Goal: Transaction & Acquisition: Register for event/course

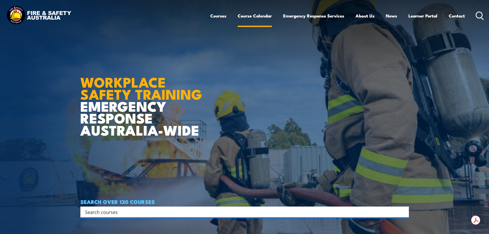
drag, startPoint x: 246, startPoint y: 6, endPoint x: 253, endPoint y: 13, distance: 9.6
click at [247, 6] on div "Courses Course Calendar Emergency Response Services Services Overview Emergency…" at bounding box center [347, 16] width 274 height 22
click at [255, 17] on link "Course Calendar" at bounding box center [254, 16] width 34 height 14
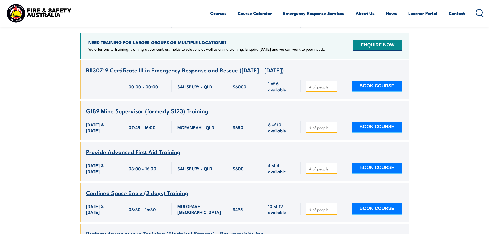
scroll to position [77, 0]
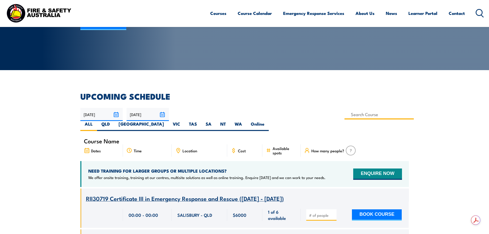
click at [344, 116] on input at bounding box center [379, 114] width 70 height 10
type input "inspect"
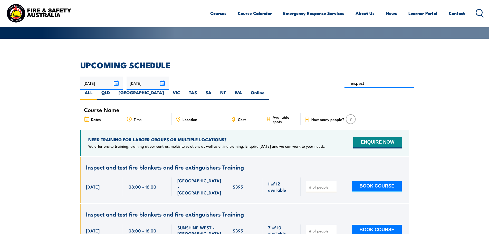
scroll to position [92, 0]
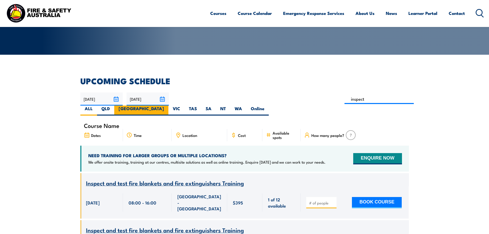
click at [168, 105] on label "NSW" at bounding box center [141, 110] width 54 height 10
click at [167, 105] on input "NSW" at bounding box center [165, 106] width 3 height 3
radio input "true"
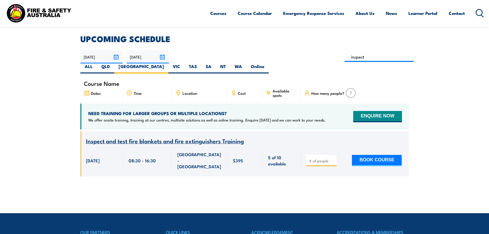
scroll to position [118, 0]
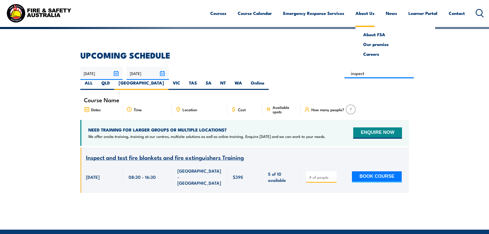
click at [366, 11] on link "About Us" at bounding box center [364, 13] width 19 height 14
click at [366, 12] on link "About Us" at bounding box center [364, 13] width 19 height 14
click at [359, 11] on link "About Us" at bounding box center [364, 13] width 19 height 14
click at [461, 13] on link "Contact" at bounding box center [456, 13] width 16 height 14
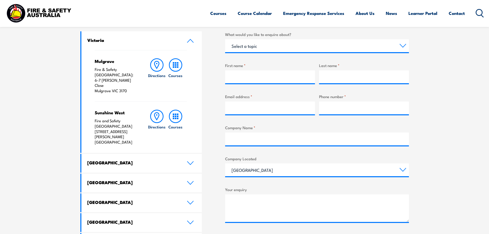
scroll to position [180, 0]
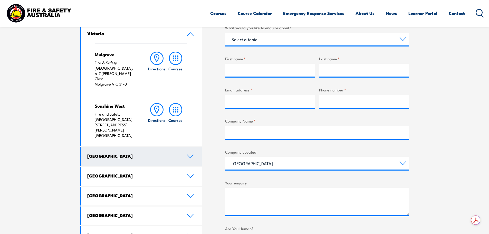
click at [168, 153] on h4 "New South Wales" at bounding box center [133, 156] width 92 height 6
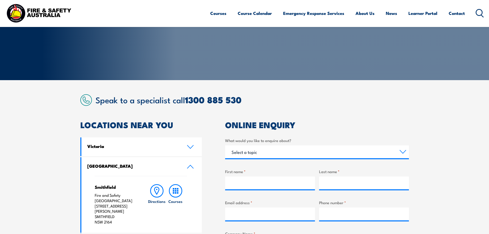
scroll to position [77, 0]
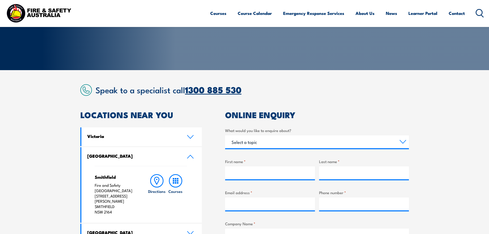
click at [206, 90] on link "1300 885 530" at bounding box center [213, 90] width 56 height 14
click at [264, 16] on link "Course Calendar" at bounding box center [254, 13] width 34 height 14
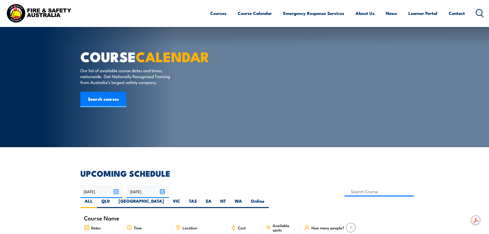
scroll to position [103, 0]
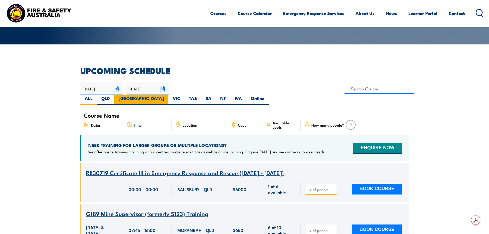
click at [168, 95] on label "[GEOGRAPHIC_DATA]" at bounding box center [141, 100] width 54 height 10
click at [167, 95] on input "NSW" at bounding box center [165, 96] width 3 height 3
radio input "true"
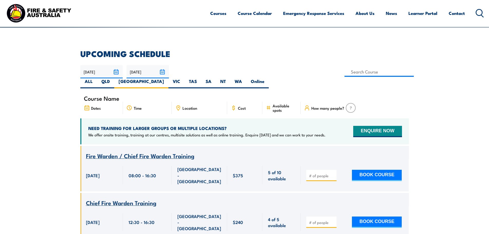
scroll to position [118, 0]
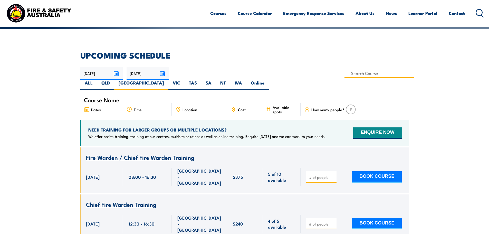
click at [344, 75] on input at bounding box center [379, 73] width 70 height 10
type input "fire"
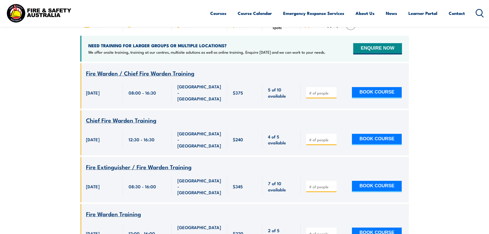
scroll to position [92, 0]
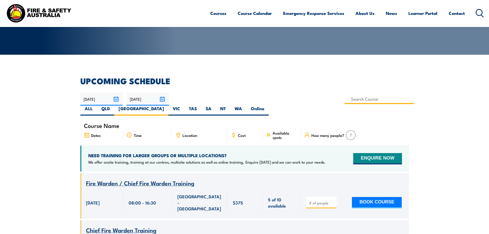
click at [344, 97] on input at bounding box center [379, 99] width 70 height 10
type input "Fire Extinguisher Training"
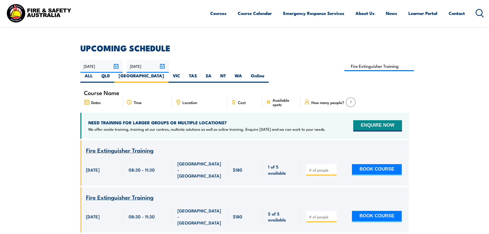
scroll to position [118, 0]
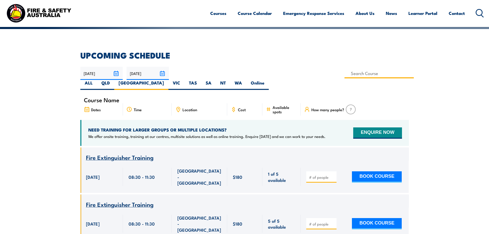
click at [344, 72] on input at bounding box center [379, 73] width 70 height 10
type input "Inspect & Test Fire Blankets & Fire Extinguishers Training"
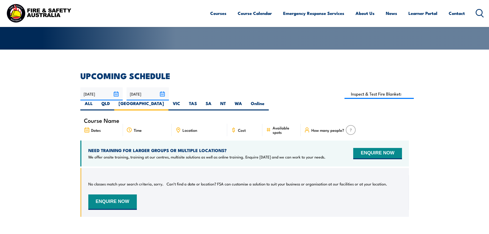
scroll to position [92, 0]
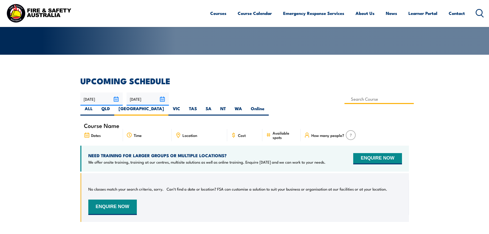
click at [344, 100] on input at bounding box center [379, 99] width 70 height 10
type input "Inspect & Test Fire Blankets & Fire Extinguishers Training"
click at [225, 186] on div "No classes match your search criteria, sorry. Can’t find a date or location? FS…" at bounding box center [244, 197] width 313 height 35
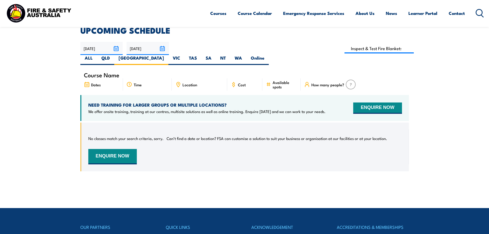
scroll to position [144, 0]
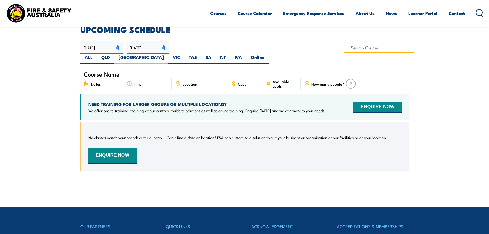
click at [344, 47] on input at bounding box center [379, 48] width 70 height 10
type input "Fire Extinguisher Training"
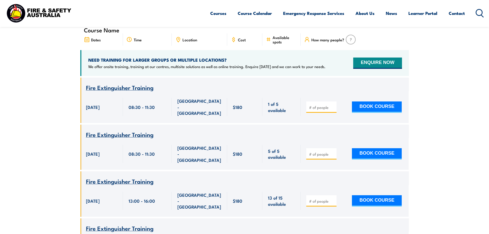
scroll to position [118, 0]
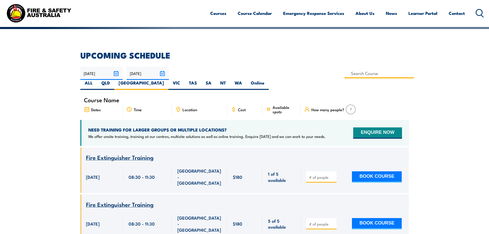
click at [344, 73] on input at bounding box center [379, 73] width 70 height 10
click at [344, 74] on input at bounding box center [379, 73] width 70 height 10
type input "Inspect & Test Fire Blankets & Fire Extinguishers Training"
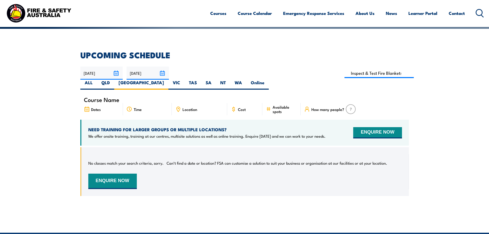
scroll to position [118, 0]
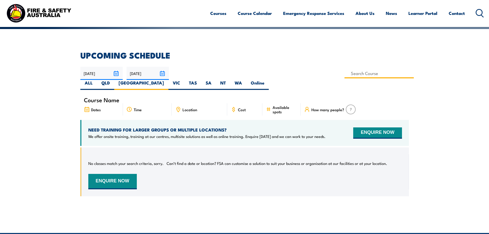
click at [344, 73] on input at bounding box center [379, 73] width 70 height 10
type input "Fire Extinguisher / Fire Warden Training"
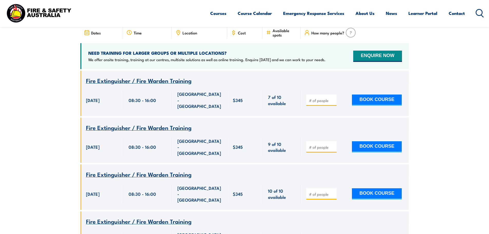
scroll to position [195, 0]
click at [110, 76] on span "Fire Extinguisher / Fire Warden Training" at bounding box center [138, 80] width 105 height 9
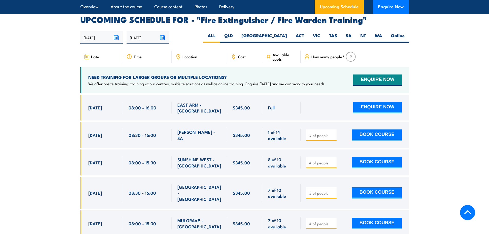
scroll to position [846, 0]
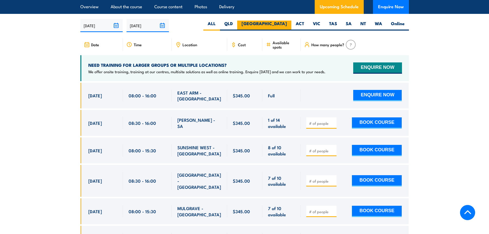
click at [282, 21] on label "[GEOGRAPHIC_DATA]" at bounding box center [264, 26] width 54 height 10
click at [287, 21] on input "[GEOGRAPHIC_DATA]" at bounding box center [288, 22] width 3 height 3
radio input "true"
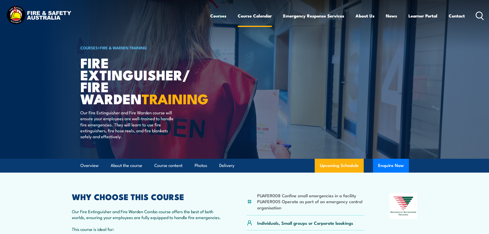
click at [264, 20] on link "Course Calendar" at bounding box center [254, 16] width 34 height 14
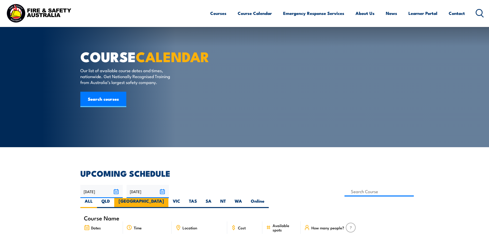
scroll to position [103, 0]
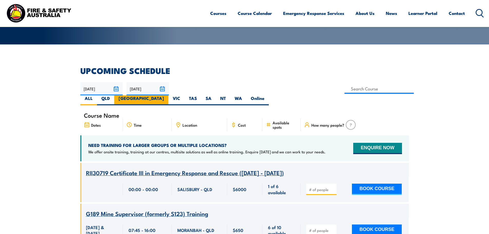
click at [168, 95] on label "[GEOGRAPHIC_DATA]" at bounding box center [141, 100] width 54 height 10
click at [167, 95] on input "[GEOGRAPHIC_DATA]" at bounding box center [165, 96] width 3 height 3
radio input "true"
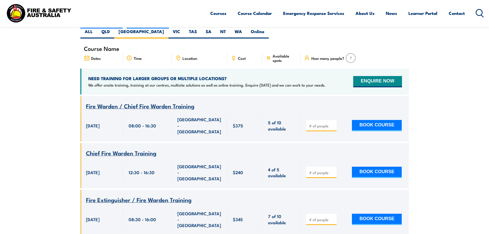
scroll to position [41, 0]
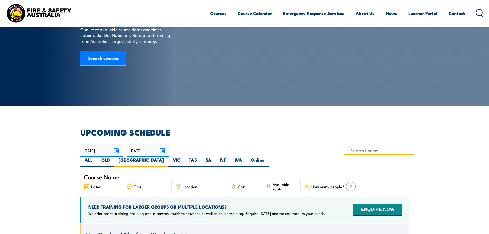
click at [344, 152] on input at bounding box center [379, 150] width 70 height 10
type input "Inspect & Test Fire Blankets & Fire Extinguishers Training"
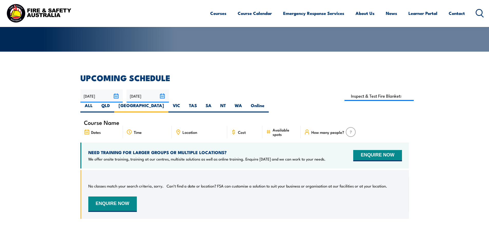
scroll to position [92, 0]
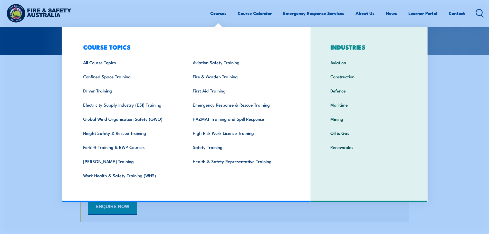
click at [217, 201] on div "COURSE TOPICS All Course Topics Aviation Safety Training Confined Space Trainin…" at bounding box center [186, 114] width 249 height 174
click at [214, 15] on link "Courses" at bounding box center [218, 13] width 16 height 14
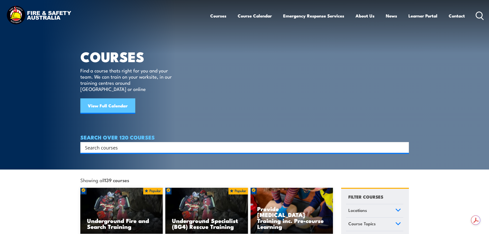
click at [117, 105] on link "View Full Calendar" at bounding box center [107, 105] width 55 height 15
click at [194, 143] on input "Search input" at bounding box center [241, 147] width 312 height 8
drag, startPoint x: 111, startPoint y: 141, endPoint x: 116, endPoint y: 140, distance: 4.5
click at [111, 143] on input "Search input" at bounding box center [241, 147] width 312 height 8
type input "inspect"
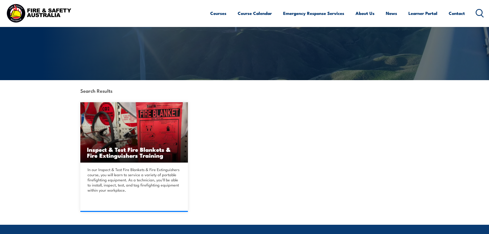
scroll to position [77, 0]
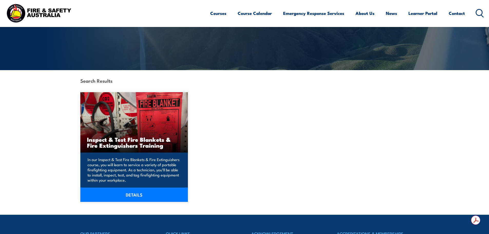
click at [138, 147] on h3 "Inspect & Test Fire Blankets & Fire Extinguishers Training" at bounding box center [134, 142] width 94 height 12
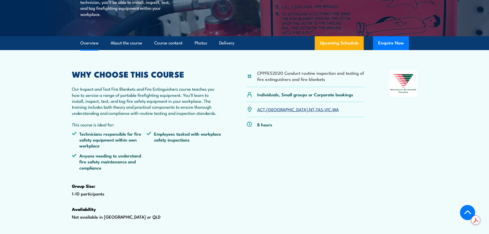
scroll to position [154, 0]
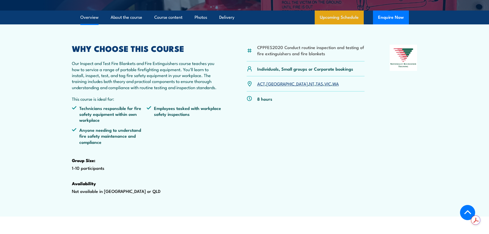
click at [335, 24] on link "Upcoming Schedule" at bounding box center [338, 18] width 49 height 14
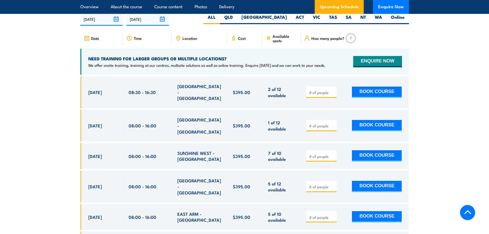
scroll to position [953, 0]
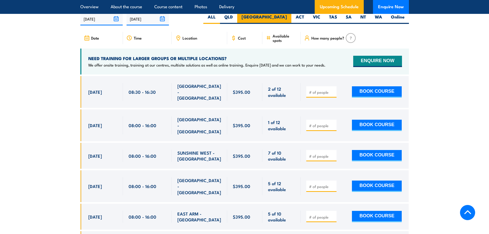
click at [279, 24] on label "NSW" at bounding box center [264, 19] width 54 height 10
click at [287, 17] on input "NSW" at bounding box center [288, 15] width 3 height 3
radio input "true"
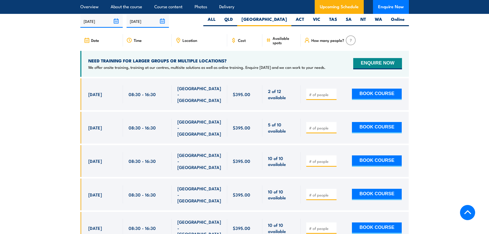
scroll to position [953, 0]
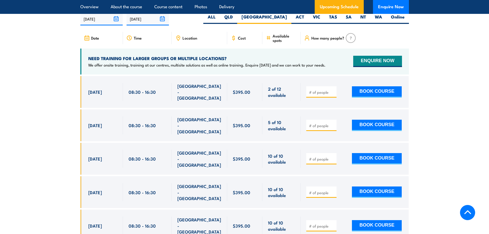
click at [327, 95] on input "number" at bounding box center [322, 92] width 26 height 5
type input "1"
click at [358, 97] on button "BOOK COURSE" at bounding box center [377, 91] width 50 height 11
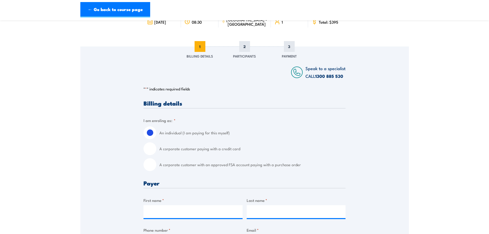
scroll to position [77, 0]
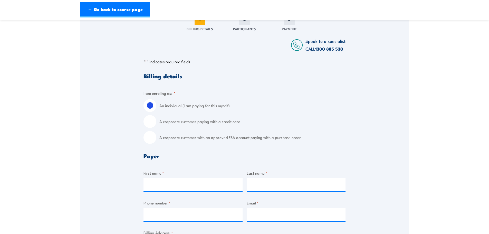
click at [203, 123] on label "A corporate customer paying with a credit card" at bounding box center [252, 121] width 186 height 13
click at [156, 123] on input "A corporate customer paying with a credit card" at bounding box center [149, 121] width 13 height 13
radio input "true"
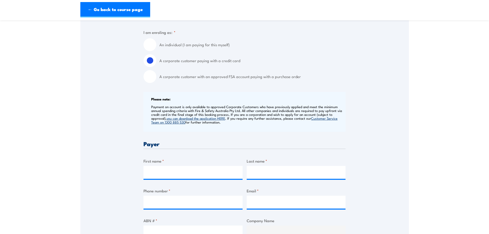
scroll to position [154, 0]
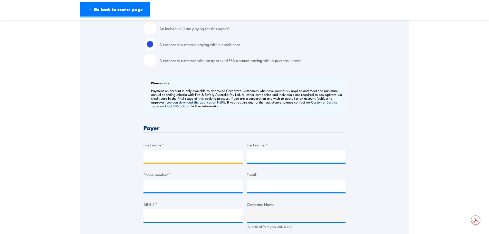
click at [178, 157] on input "First name *" at bounding box center [192, 156] width 99 height 13
type input "[PERSON_NAME]"
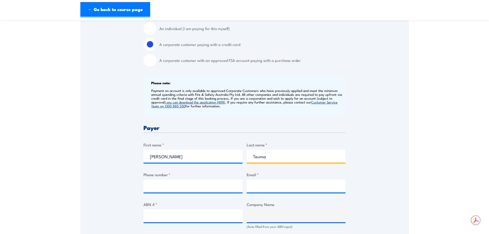
type input "Teuma"
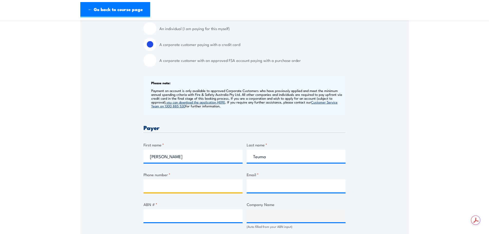
click at [161, 183] on input "Phone number *" at bounding box center [192, 185] width 99 height 13
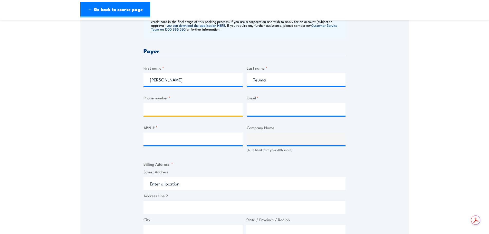
scroll to position [231, 0]
type input "0458004328"
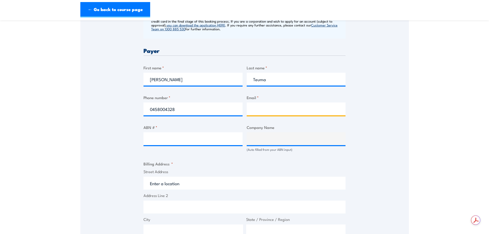
click at [270, 112] on input "Email *" at bounding box center [295, 108] width 99 height 13
type input "c"
type input "[PERSON_NAME][EMAIL_ADDRESS][DOMAIN_NAME]"
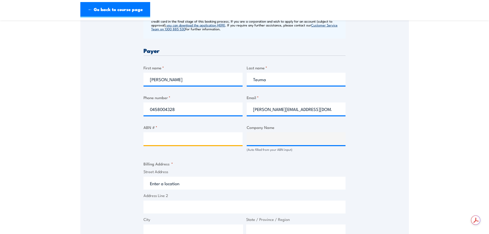
click at [201, 136] on input "ABN # *" at bounding box center [192, 138] width 99 height 13
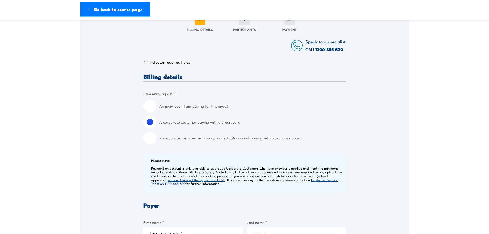
scroll to position [77, 0]
click at [151, 104] on input "An individual (I am paying for this myself)" at bounding box center [149, 105] width 13 height 13
radio input "true"
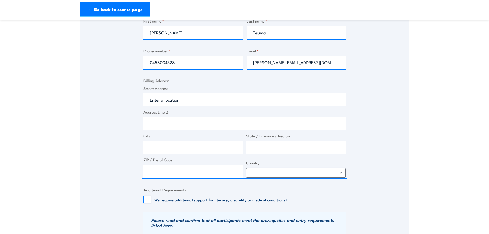
scroll to position [231, 0]
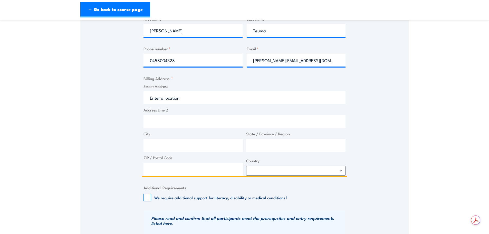
click at [216, 100] on input "Street Address" at bounding box center [244, 97] width 202 height 13
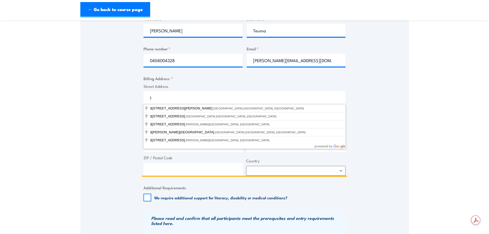
click at [185, 99] on input "1" at bounding box center [244, 97] width 202 height 13
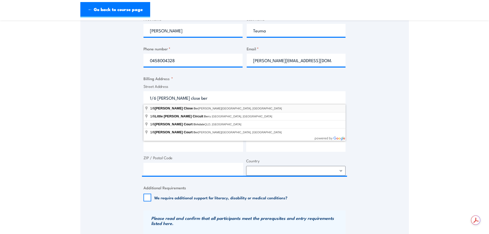
type input "1/6 Corella Close, Berkeley Vale NSW, Australia"
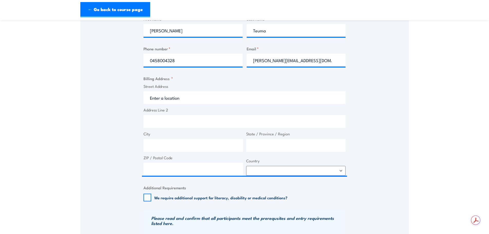
type input "6 Corella Cl"
type input "Berkeley Vale"
type input "New South Wales"
type input "2261"
select select "Australia"
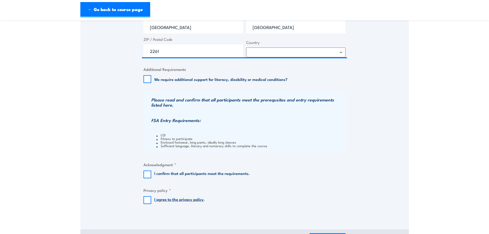
scroll to position [385, 0]
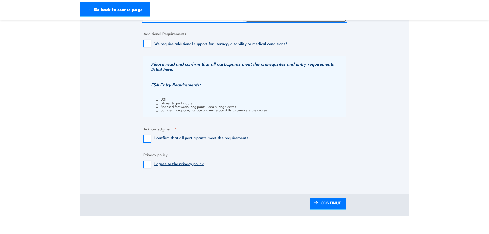
click at [190, 137] on label "I confirm that all participants meet the requirements." at bounding box center [201, 139] width 95 height 8
click at [151, 137] on input "I confirm that all participants meet the requirements." at bounding box center [147, 139] width 8 height 8
checkbox input "true"
drag, startPoint x: 149, startPoint y: 165, endPoint x: 158, endPoint y: 165, distance: 9.2
click at [149, 165] on input "I agree to the privacy policy ." at bounding box center [147, 164] width 8 height 8
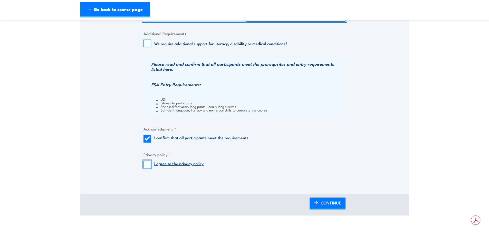
checkbox input "true"
click at [330, 198] on span "CONTINUE" at bounding box center [330, 203] width 21 height 14
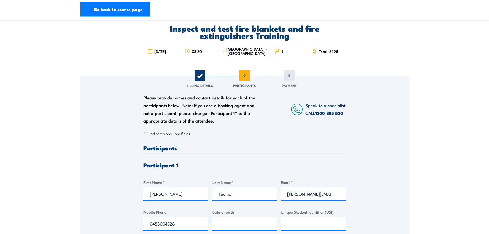
scroll to position [77, 0]
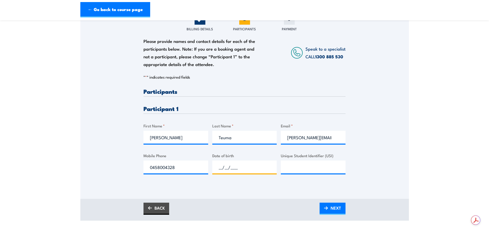
click at [234, 168] on input "__/__/____" at bounding box center [244, 166] width 65 height 13
type input "26/08/1966"
click at [309, 171] on input "Unique Student Identifier (USI)" at bounding box center [313, 166] width 65 height 13
click at [330, 212] on link "NEXT" at bounding box center [332, 208] width 26 height 12
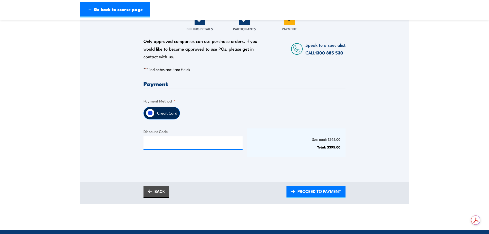
click at [164, 112] on label "Credit Card" at bounding box center [166, 113] width 25 height 12
click at [154, 112] on input "Credit Card" at bounding box center [150, 112] width 9 height 9
click at [303, 187] on span "PROCEED TO PAYMENT" at bounding box center [319, 191] width 44 height 14
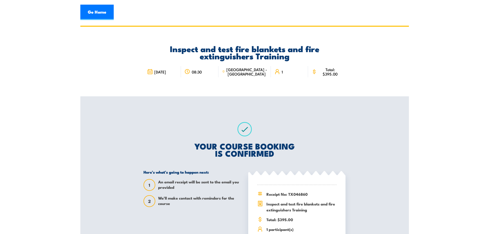
click at [201, 70] on span "08:30" at bounding box center [197, 72] width 10 height 4
click at [214, 76] on div "08:30" at bounding box center [199, 71] width 37 height 11
click at [351, 74] on div "Inspect and test fire blankets and fire extinguishers Training [DATE] 08:30 1" at bounding box center [244, 62] width 328 height 70
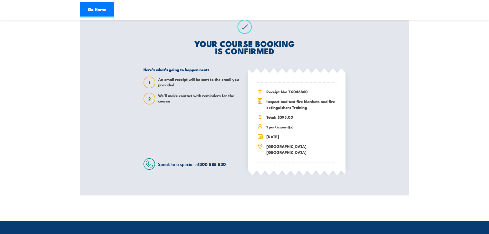
scroll to position [103, 0]
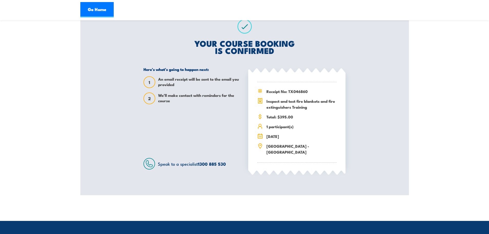
click at [184, 84] on span "An email receipt will be sent to the email you provided" at bounding box center [199, 82] width 83 height 12
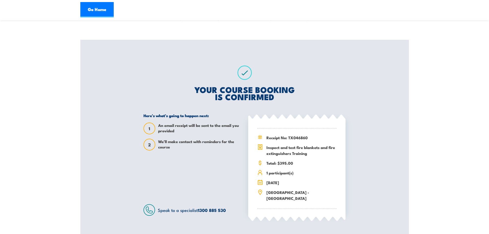
scroll to position [0, 0]
